Goal: Entertainment & Leisure: Browse casually

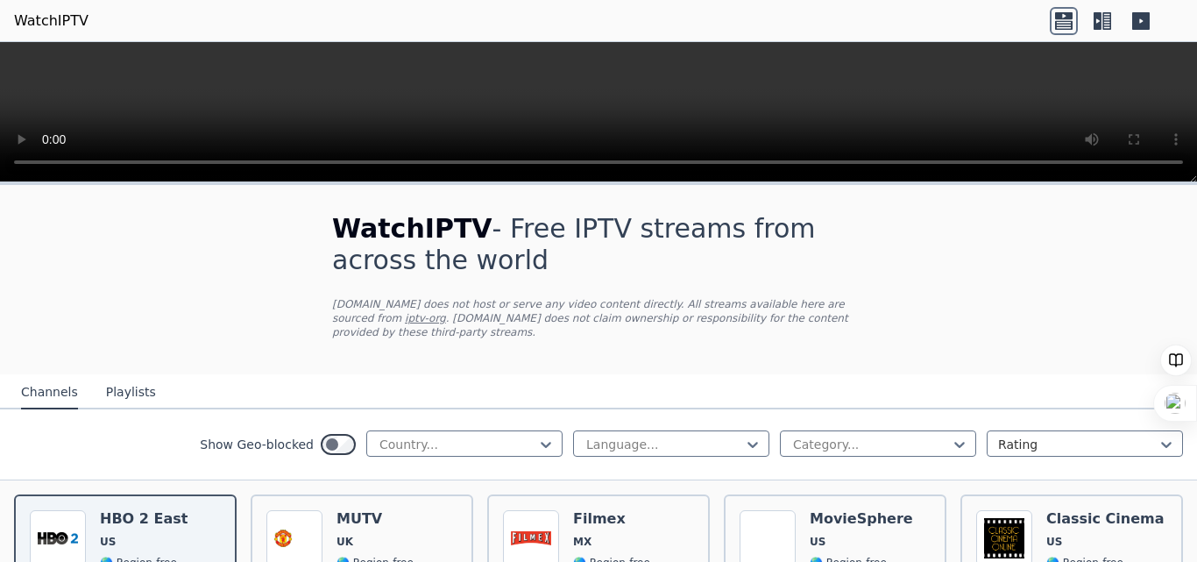
scroll to position [331, 0]
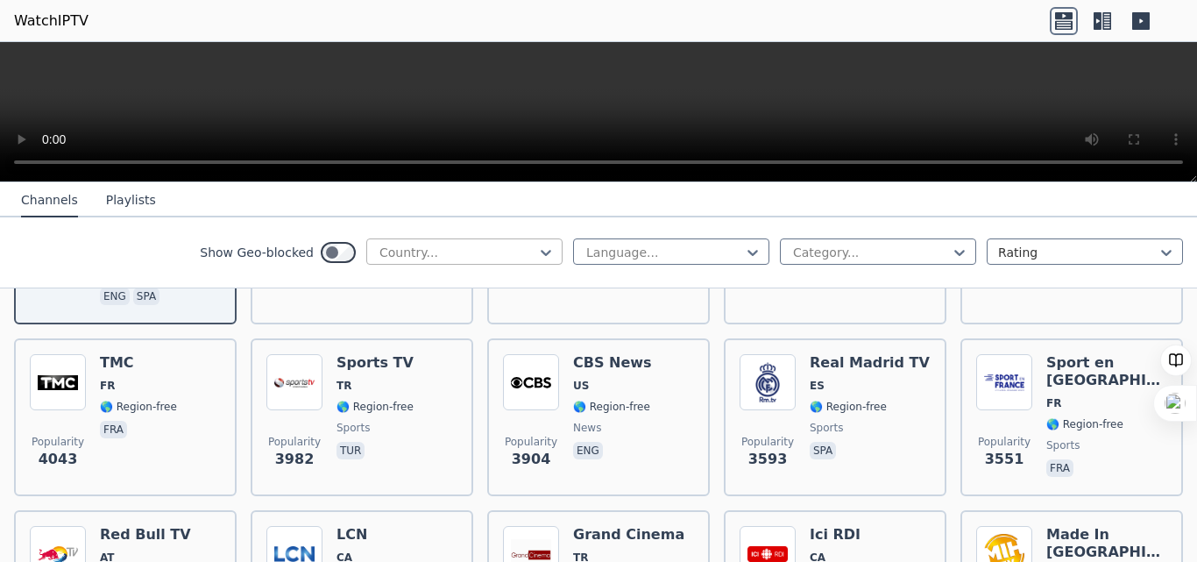
click at [457, 244] on div at bounding box center [457, 253] width 159 height 18
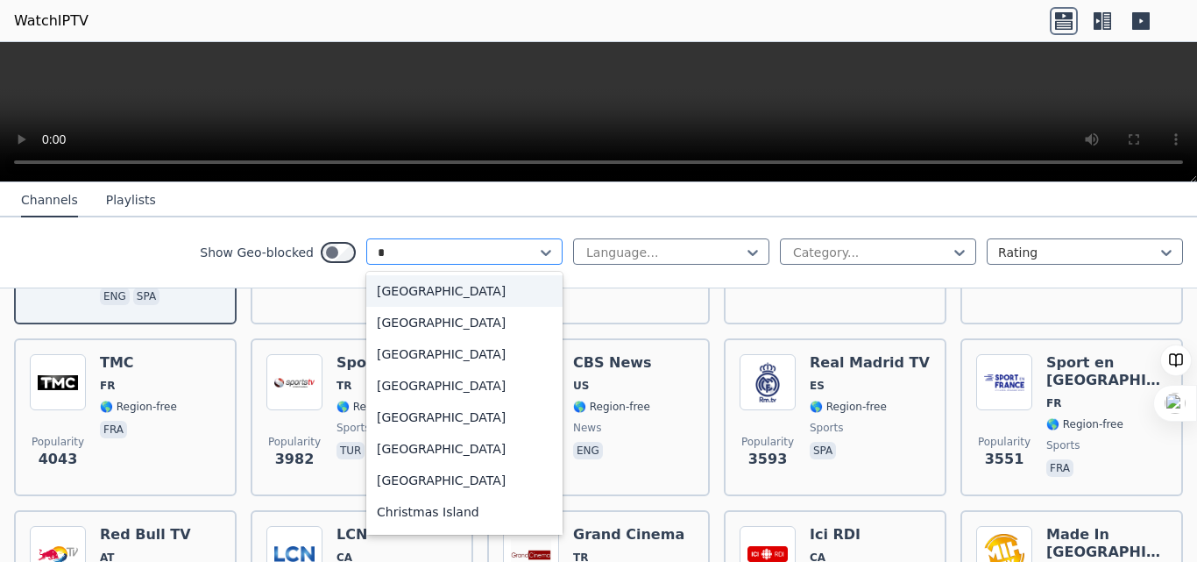
type input "**"
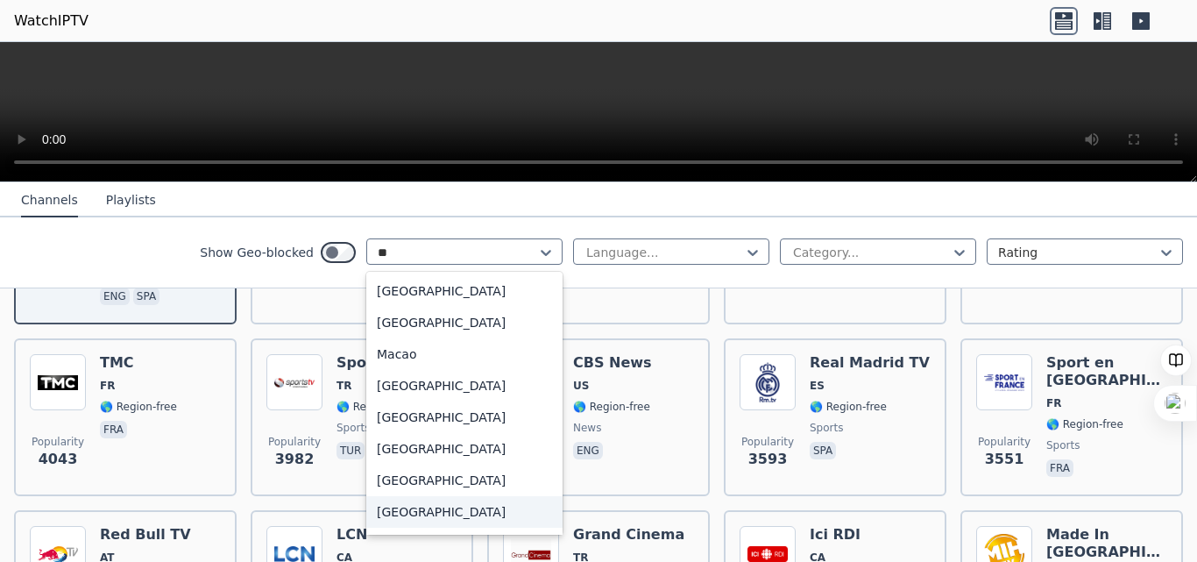
click at [383, 519] on div "[GEOGRAPHIC_DATA]" at bounding box center [464, 512] width 196 height 32
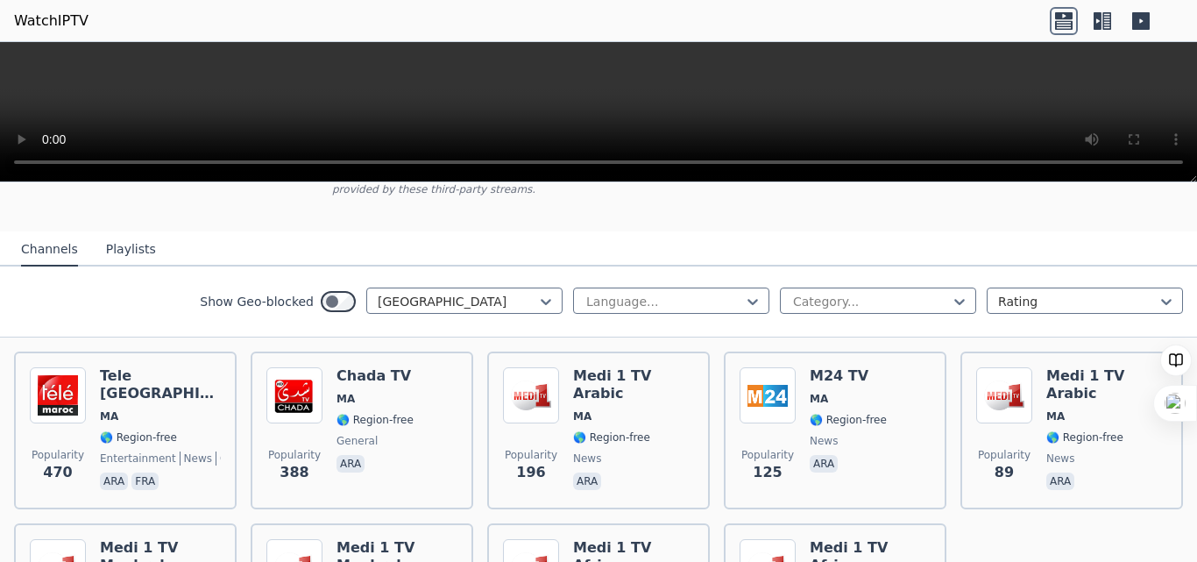
scroll to position [186, 0]
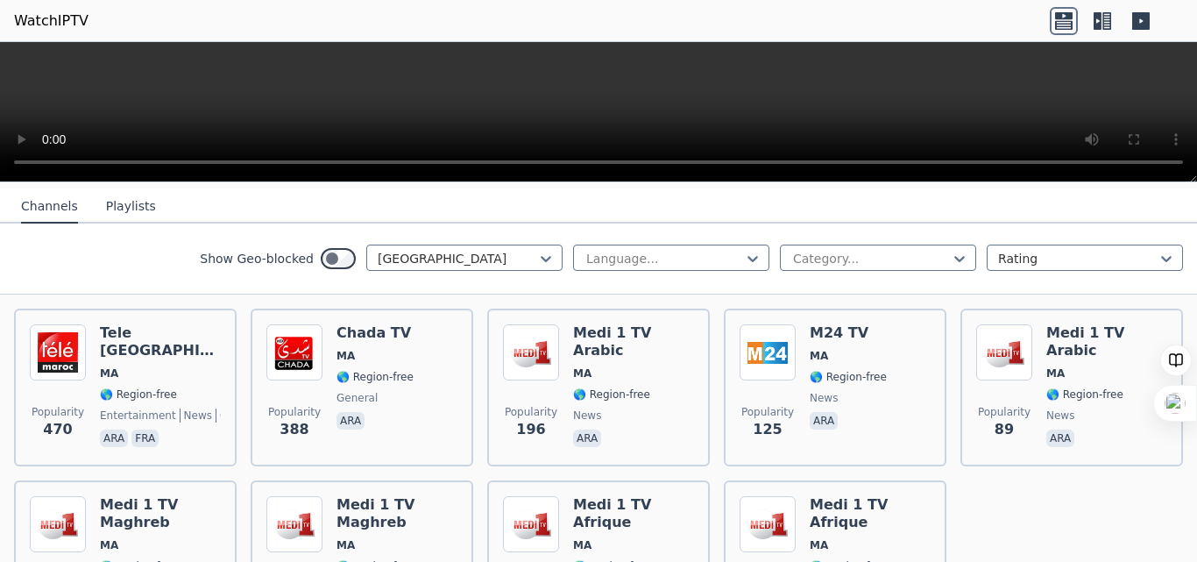
drag, startPoint x: 1188, startPoint y: 354, endPoint x: 1191, endPoint y: 319, distance: 35.2
click at [1191, 319] on body "WatchIPTV WatchIPTV - Free IPTV streams from across the world [DOMAIN_NAME] doe…" at bounding box center [598, 281] width 1197 height 562
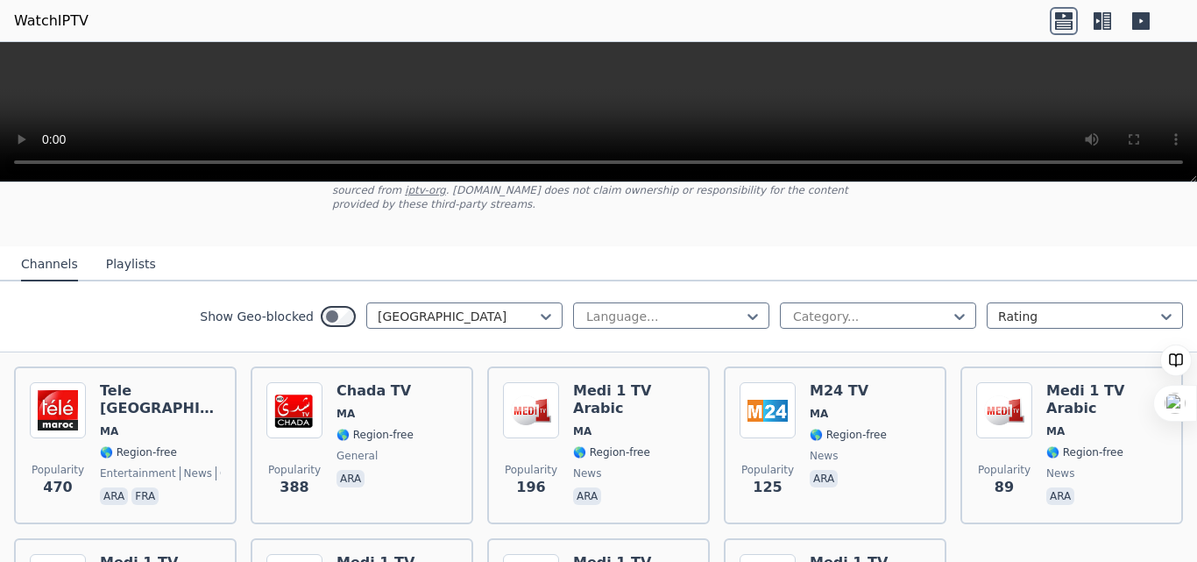
scroll to position [131, 0]
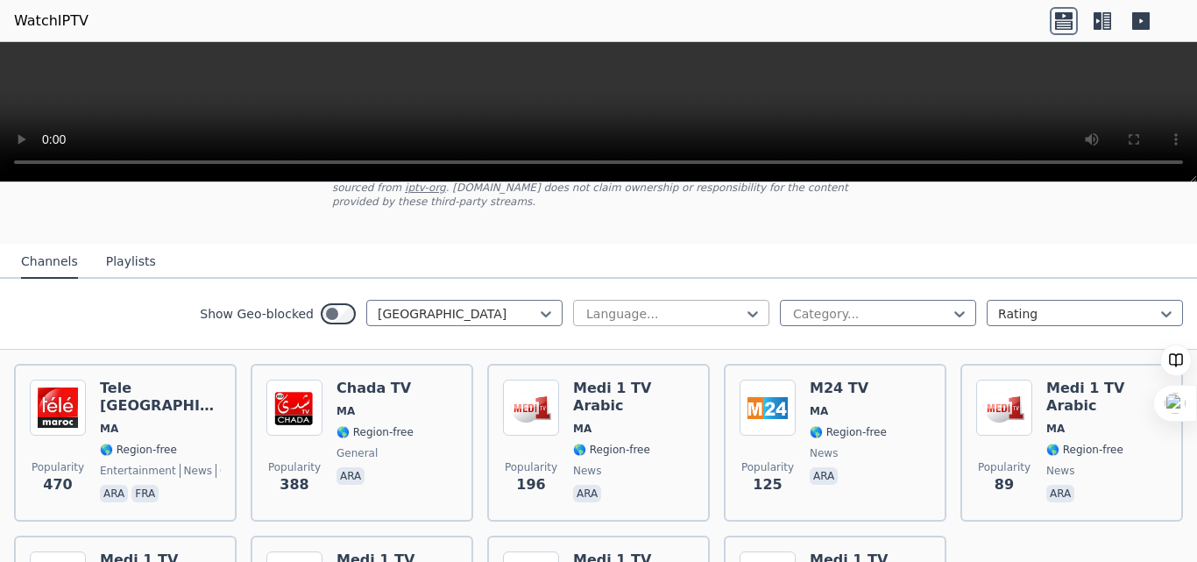
click at [661, 305] on div at bounding box center [663, 314] width 159 height 18
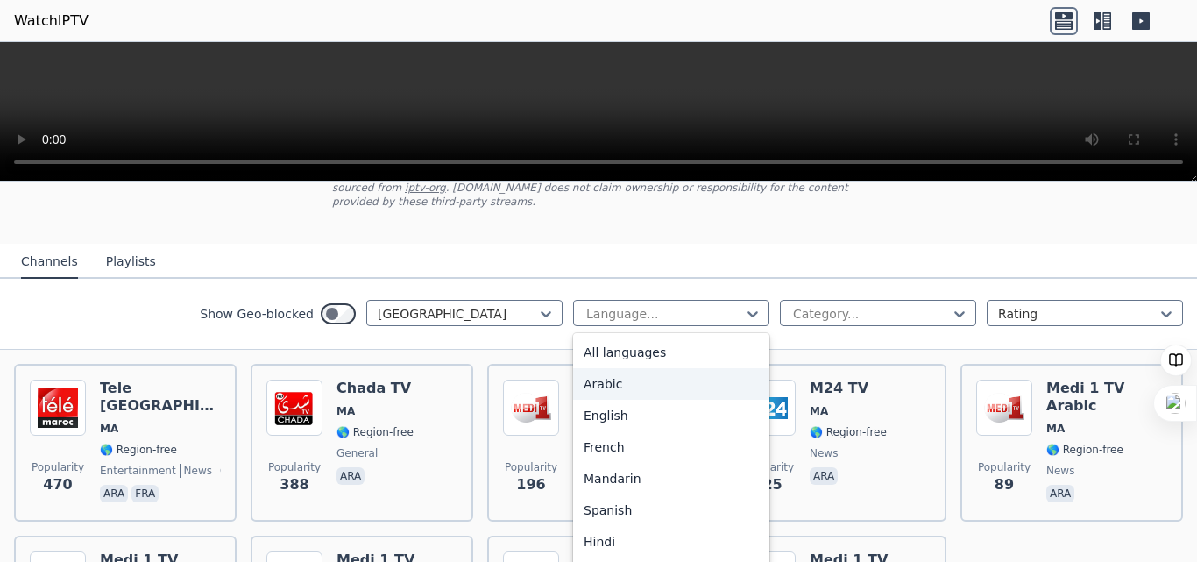
click at [642, 368] on div "Arabic" at bounding box center [671, 384] width 196 height 32
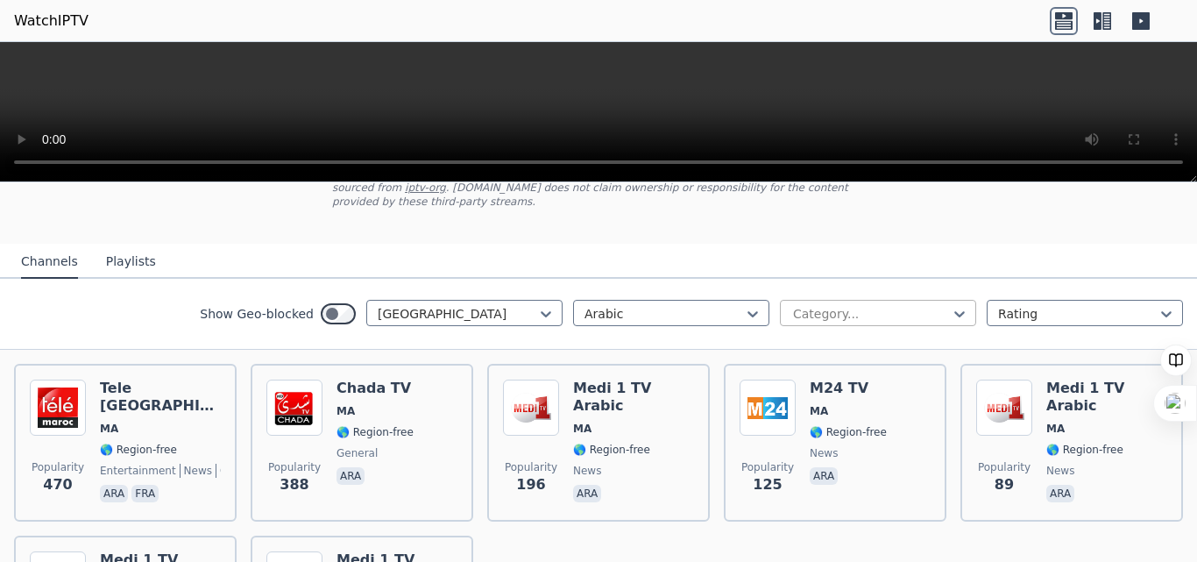
click at [834, 305] on div at bounding box center [870, 314] width 159 height 18
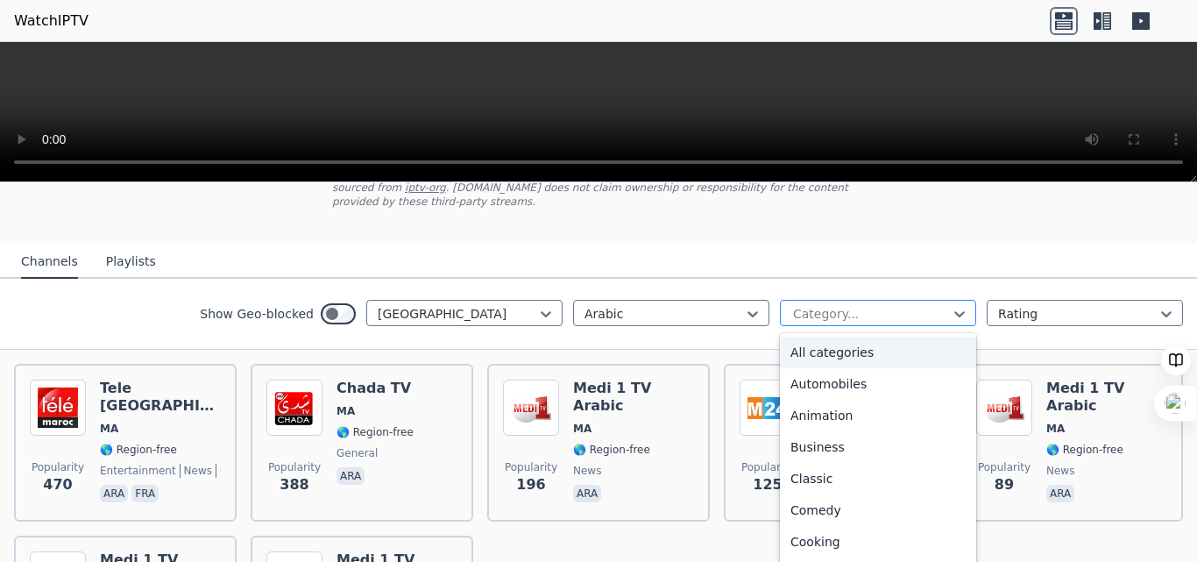
click at [834, 305] on div at bounding box center [870, 314] width 159 height 18
click at [819, 336] on div "All categories" at bounding box center [878, 352] width 196 height 32
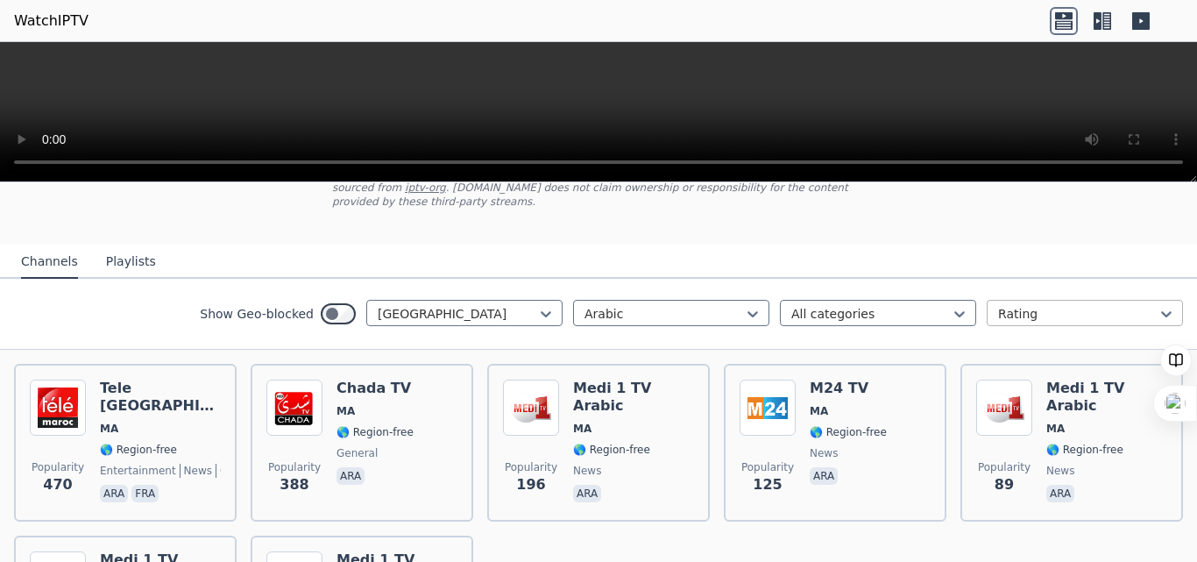
click at [1048, 305] on div at bounding box center [1077, 314] width 159 height 18
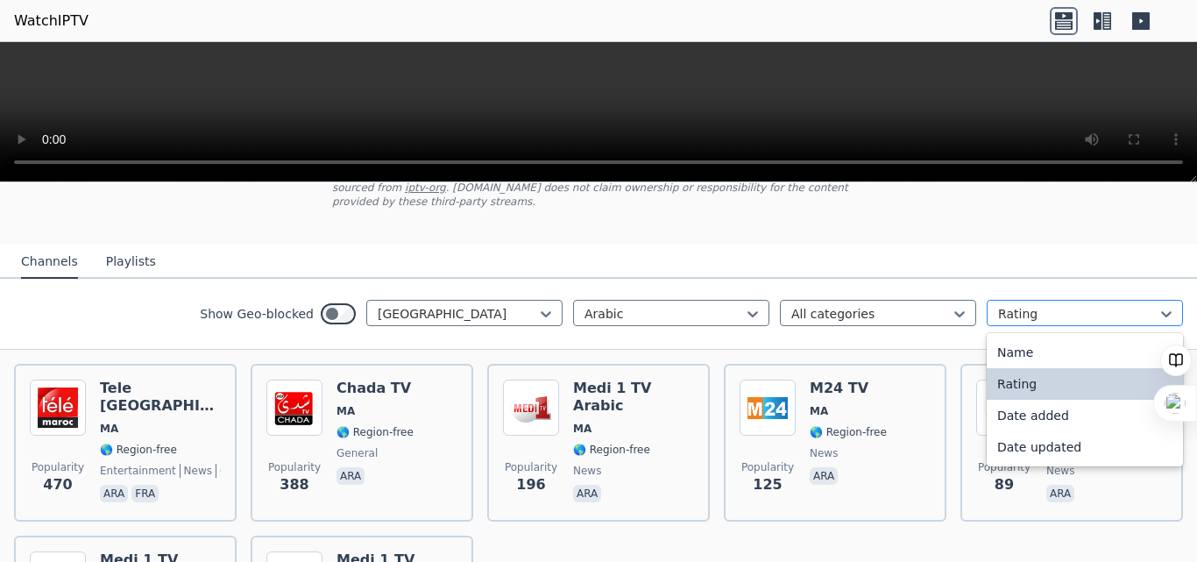
click at [1048, 305] on div at bounding box center [1077, 314] width 159 height 18
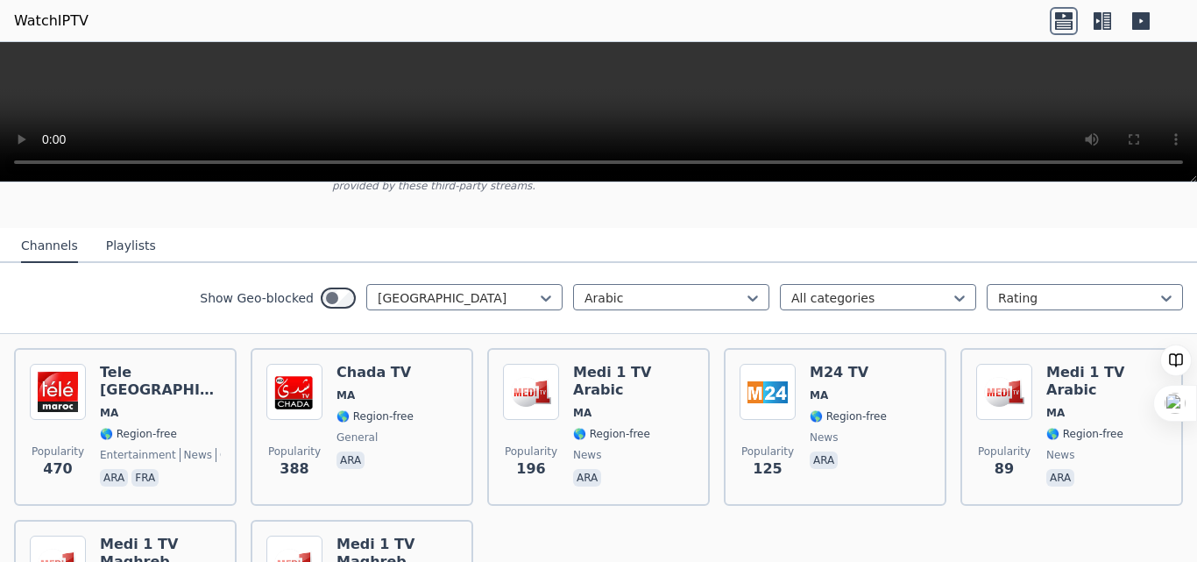
scroll to position [145, 0]
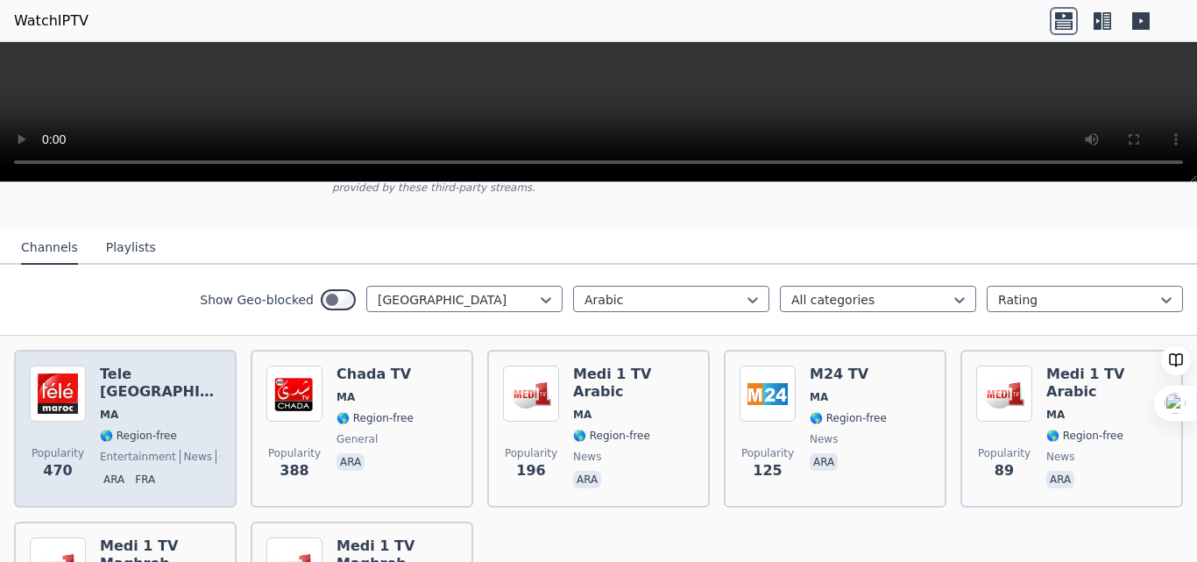
click at [144, 449] on span "entertainment" at bounding box center [138, 456] width 76 height 14
